Goal: Information Seeking & Learning: Learn about a topic

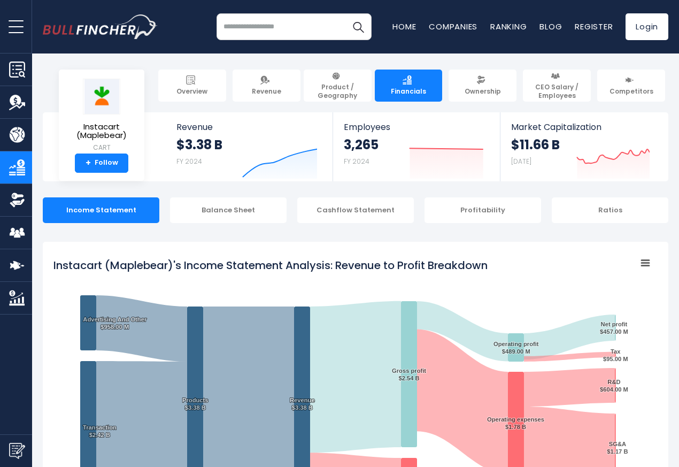
scroll to position [578, 0]
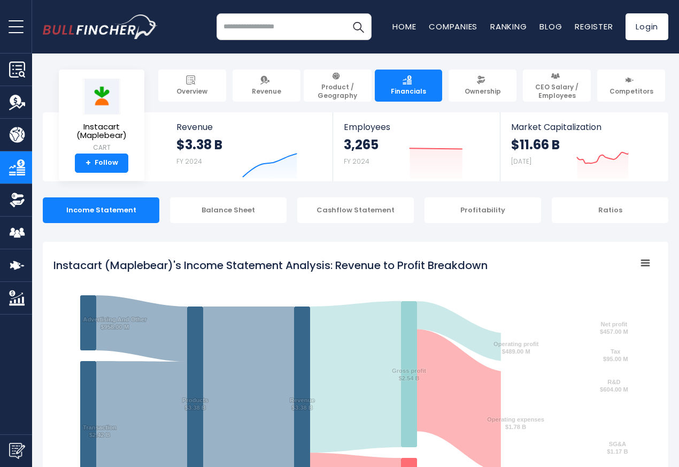
scroll to position [578, 0]
